Goal: Book appointment/travel/reservation

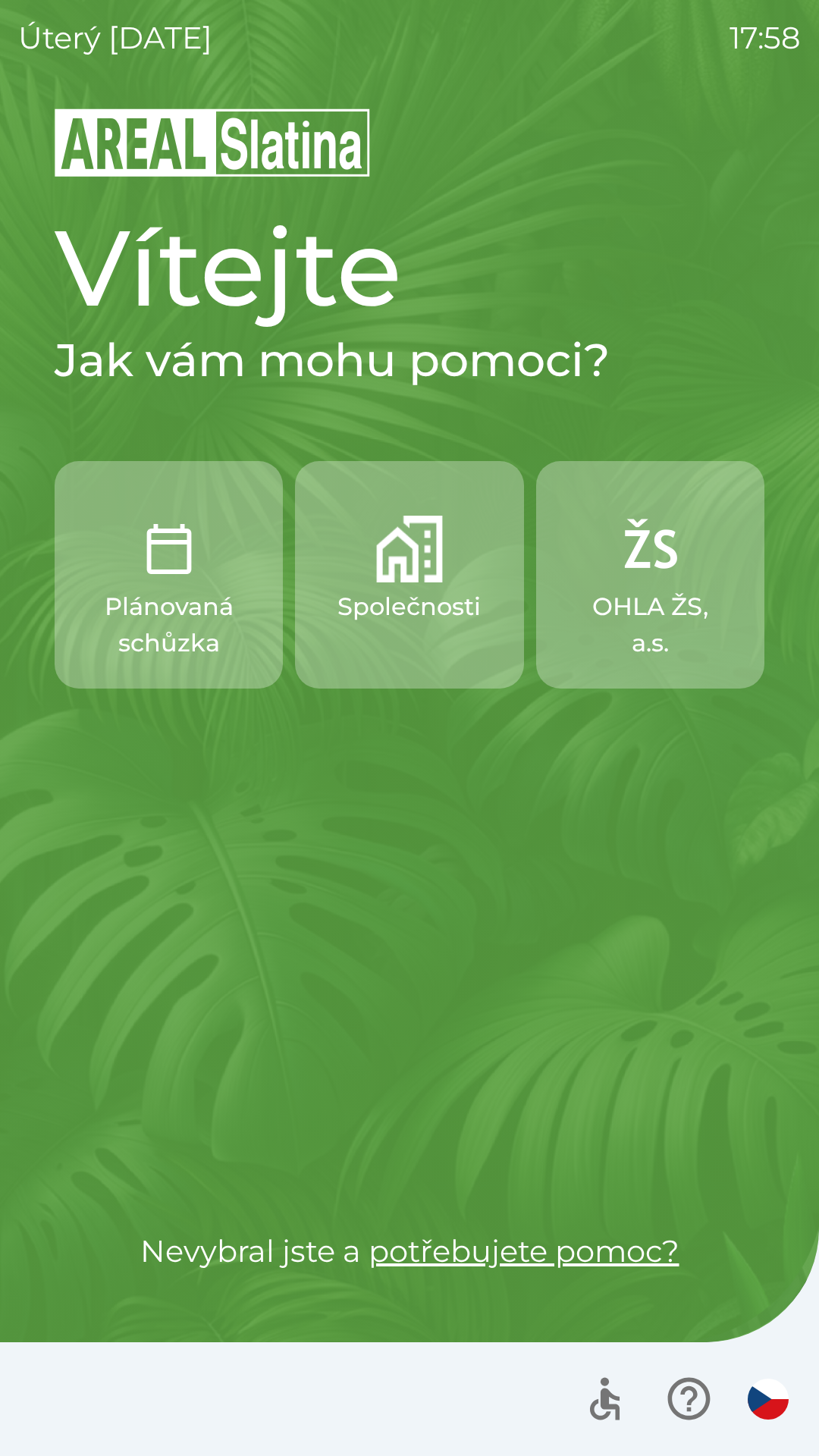
click at [432, 609] on p "Společnosti" at bounding box center [409, 606] width 144 height 36
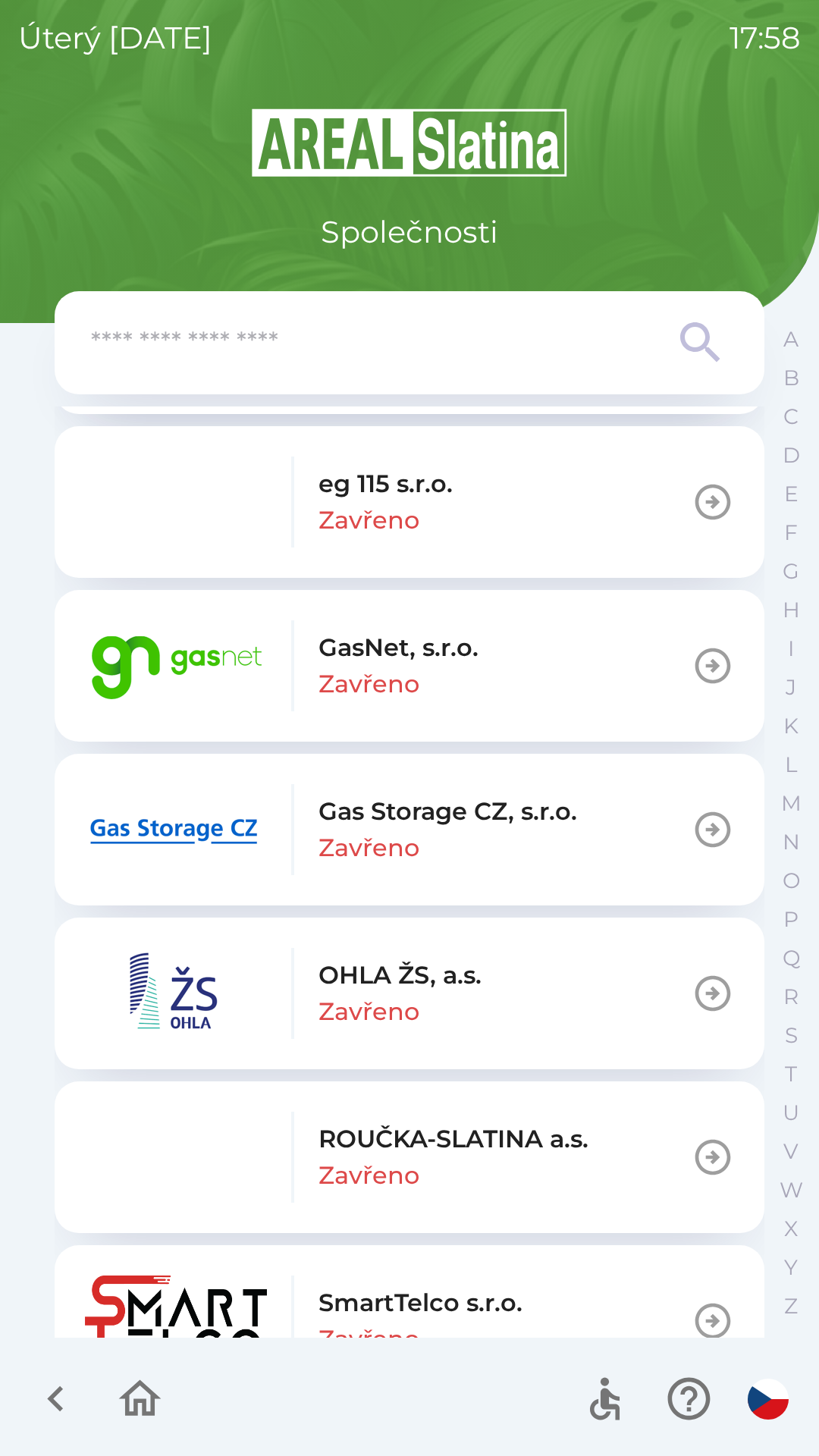
scroll to position [1387, 0]
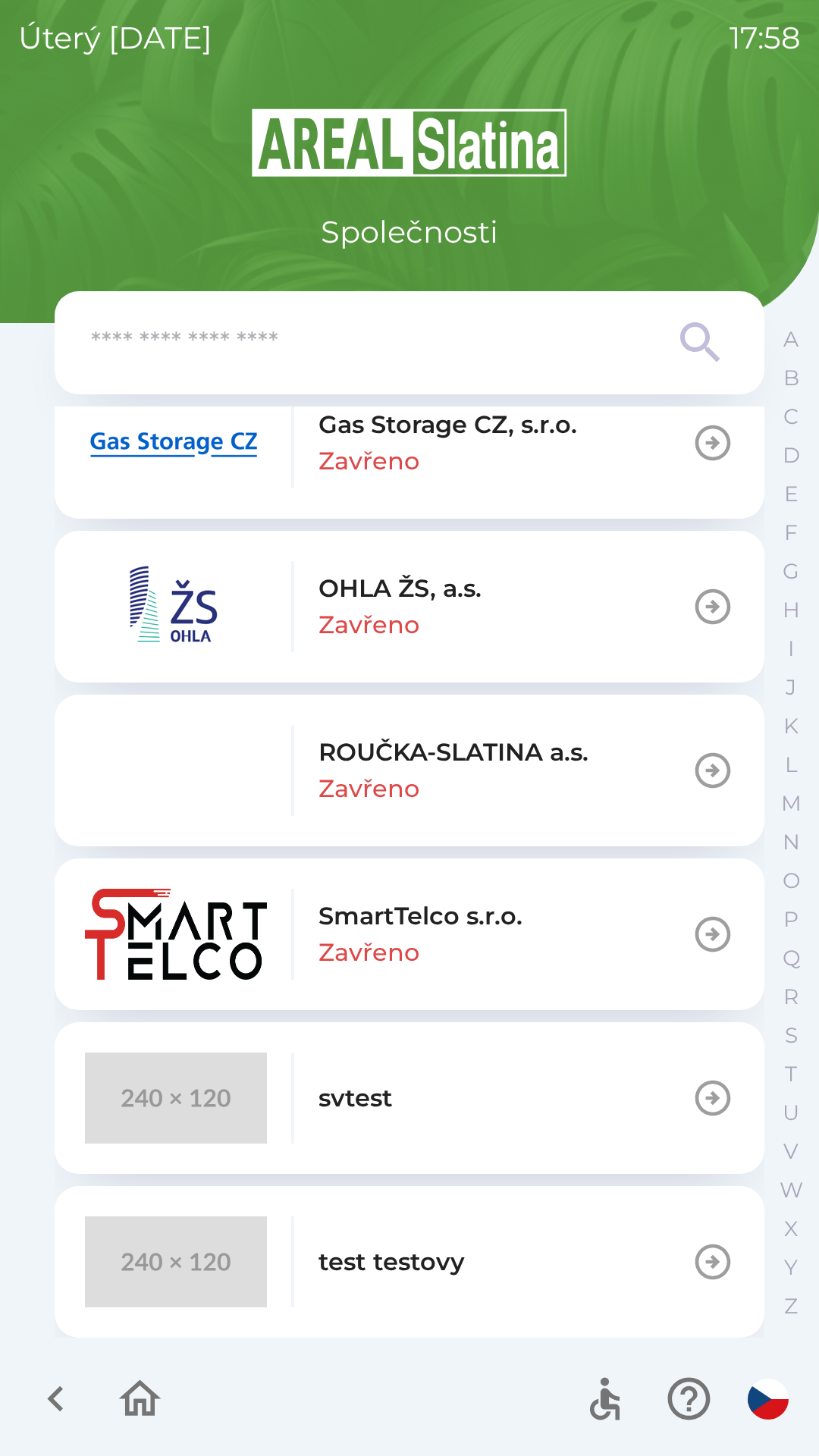
click at [476, 1081] on button "svtest" at bounding box center [410, 1098] width 710 height 151
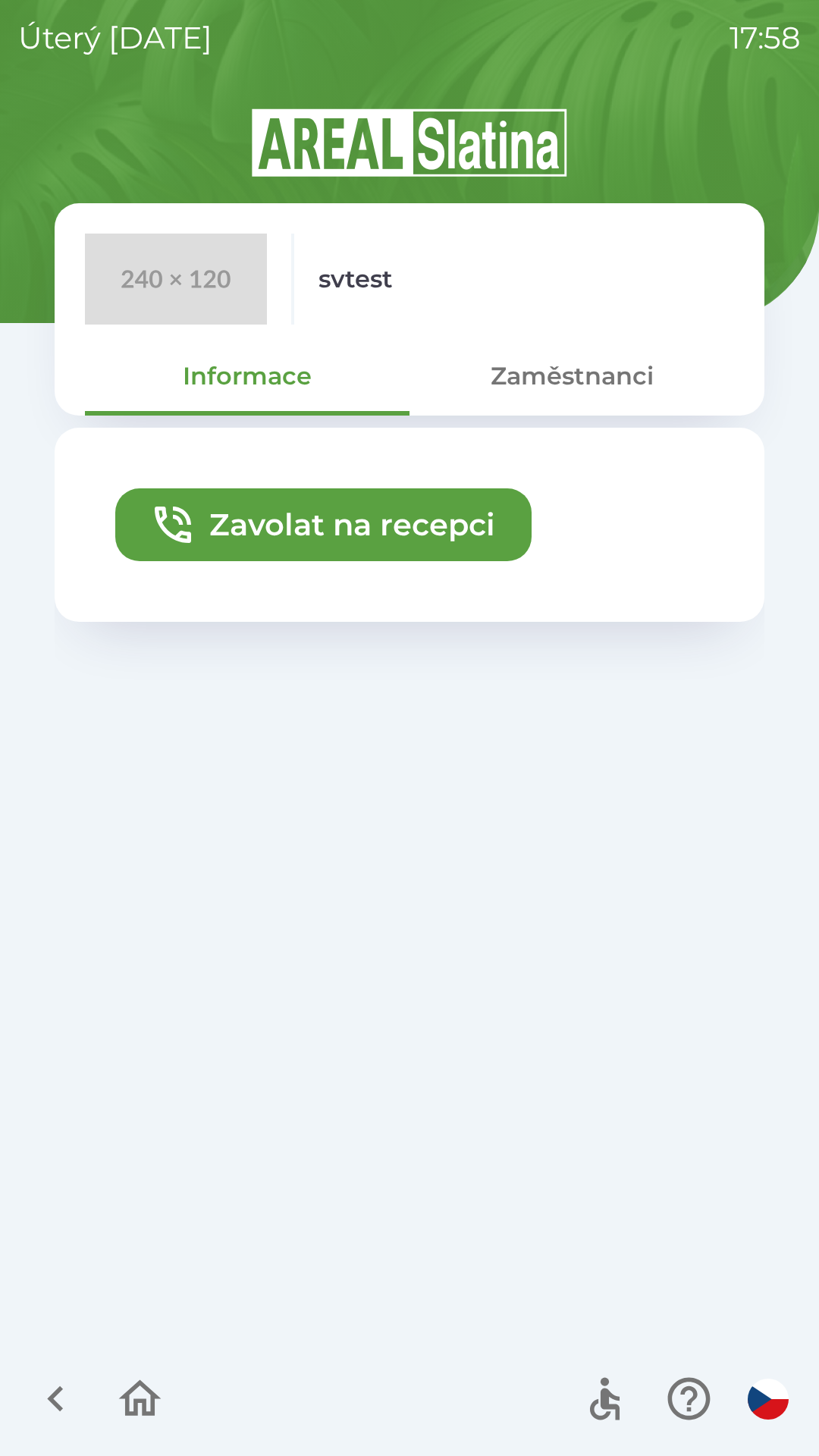
click at [418, 525] on button "Zavolat na recepci" at bounding box center [323, 525] width 416 height 73
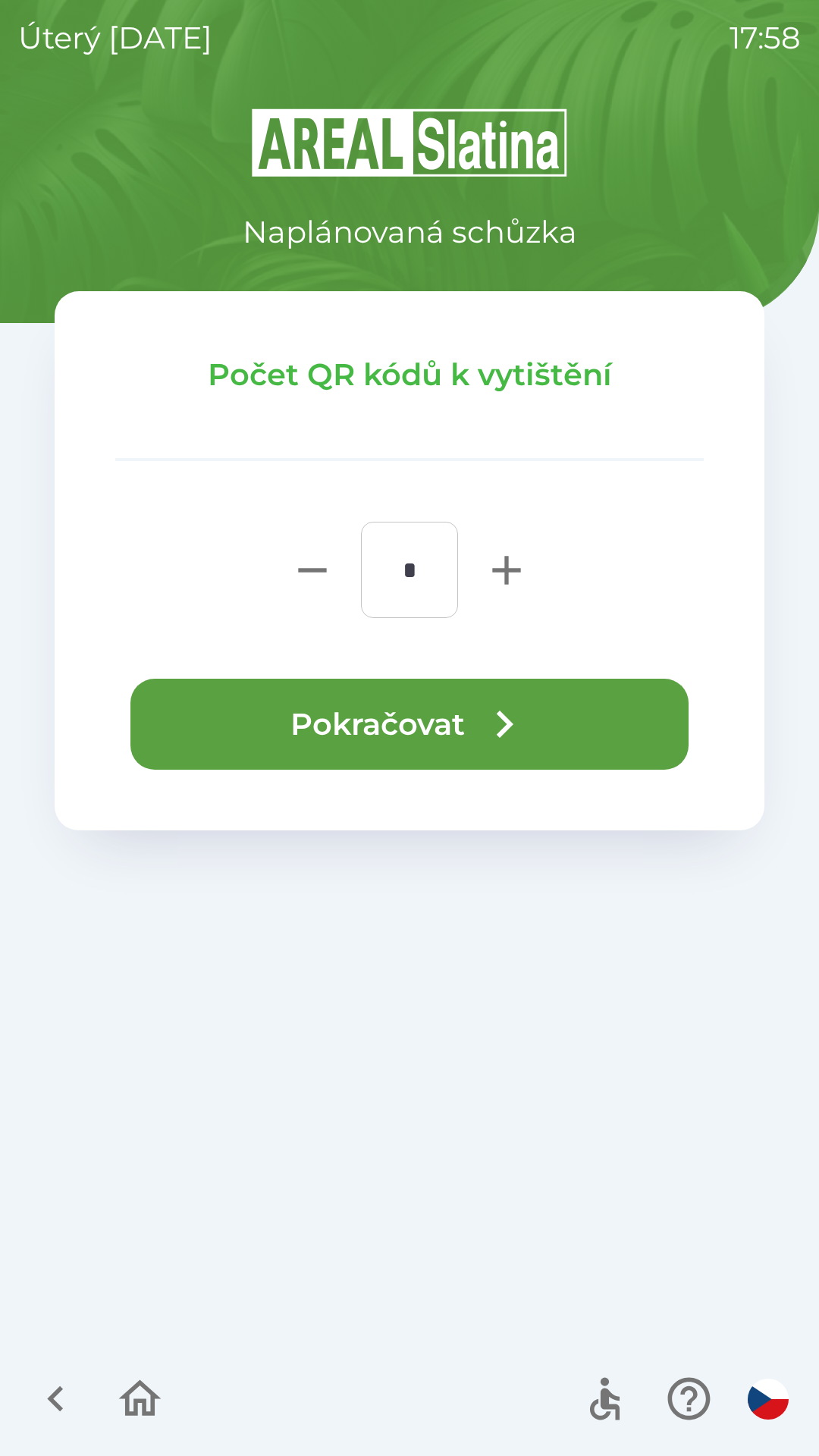
click at [415, 725] on button "Pokračovat" at bounding box center [410, 725] width 559 height 91
